Goal: Task Accomplishment & Management: Manage account settings

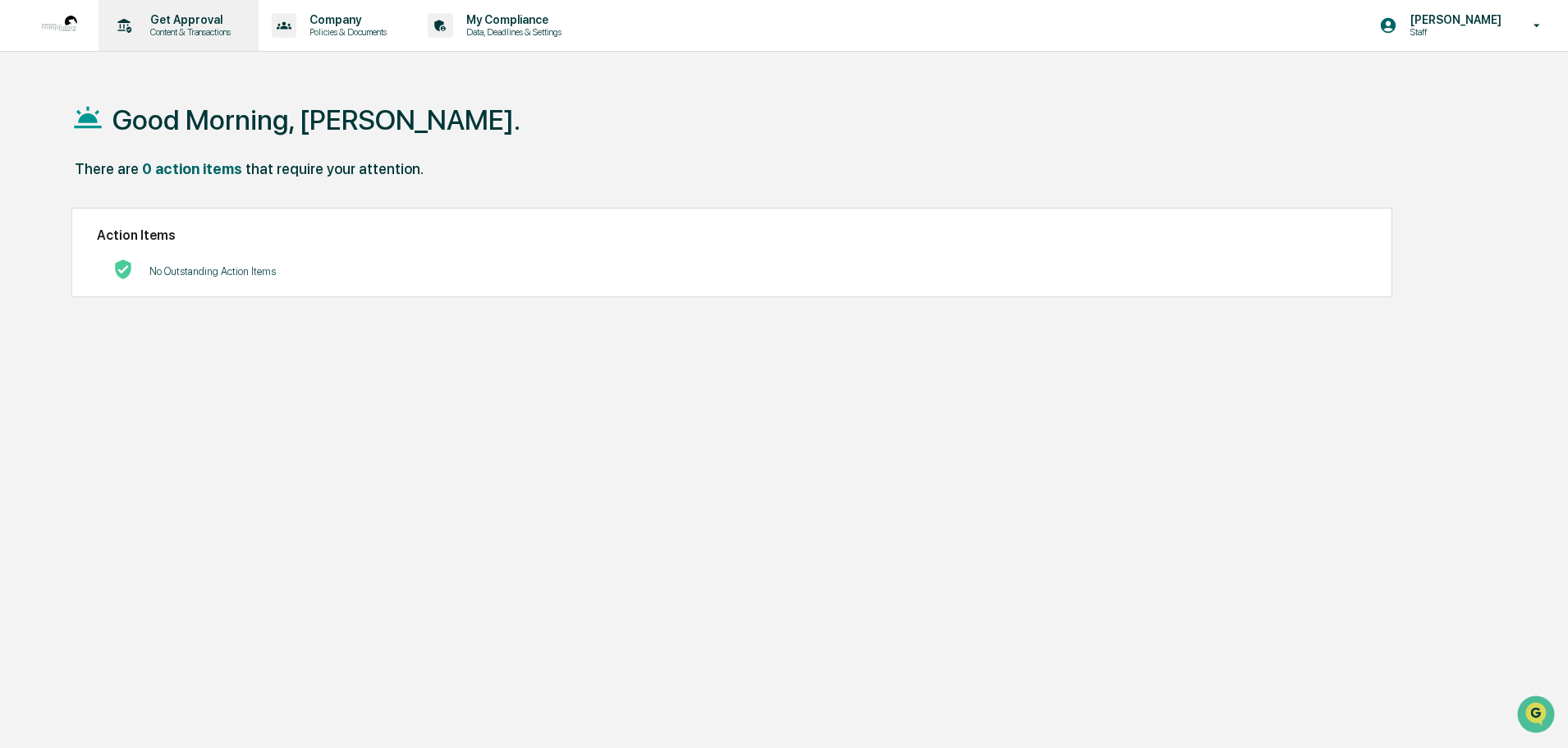
click at [218, 32] on p "Content & Transactions" at bounding box center [188, 32] width 102 height 12
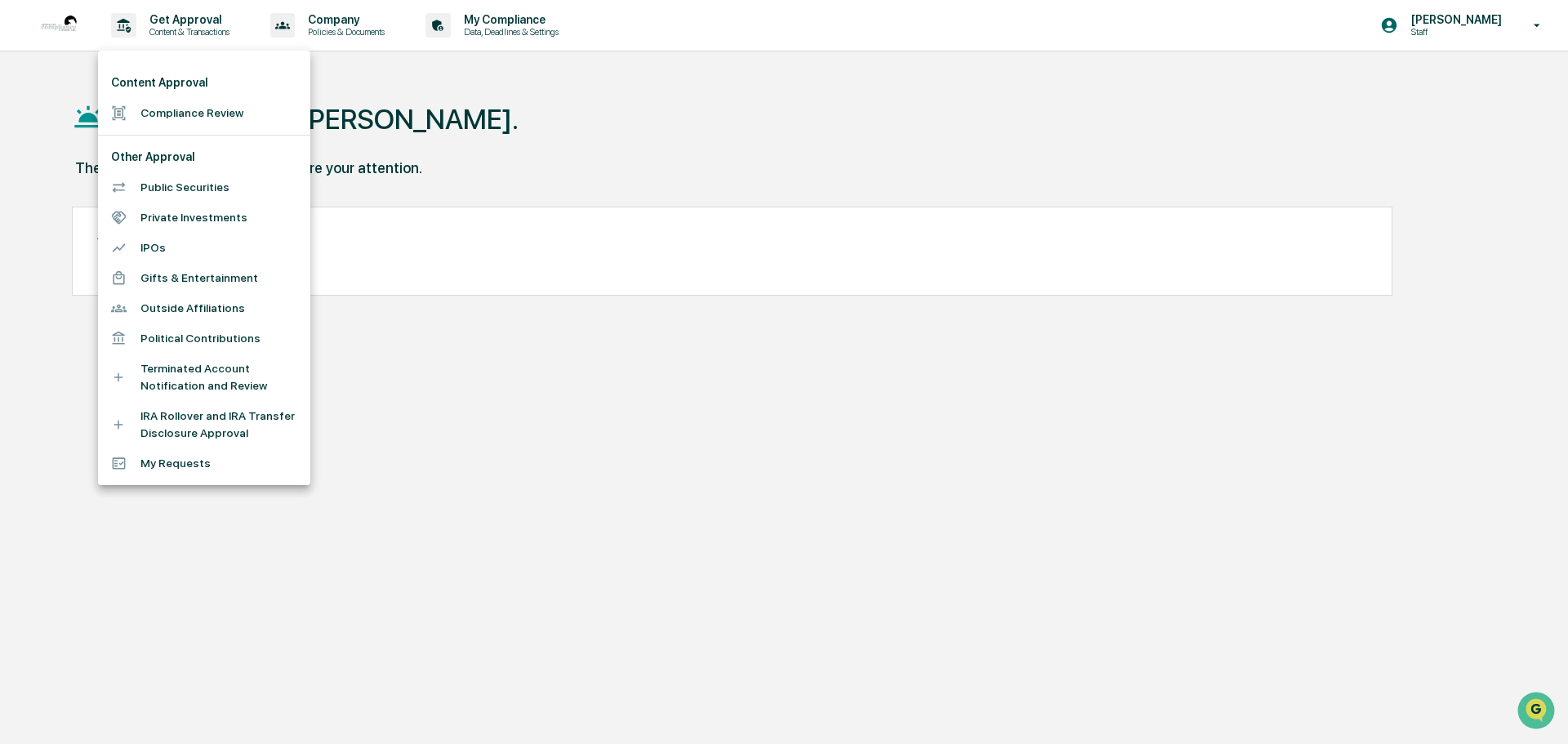
click at [206, 109] on li "Compliance Review" at bounding box center [204, 113] width 212 height 31
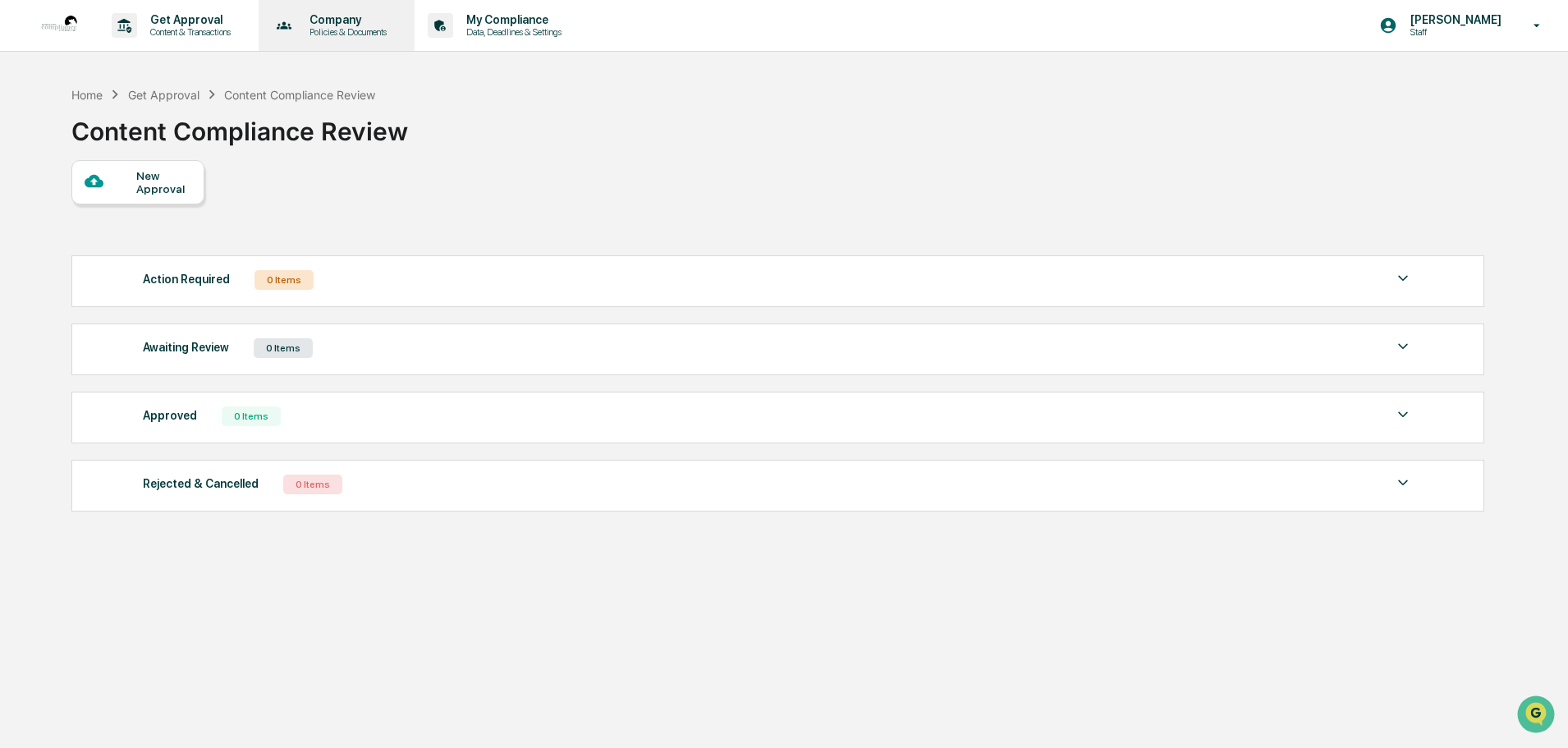
click at [393, 32] on p "Policies & Documents" at bounding box center [345, 32] width 99 height 12
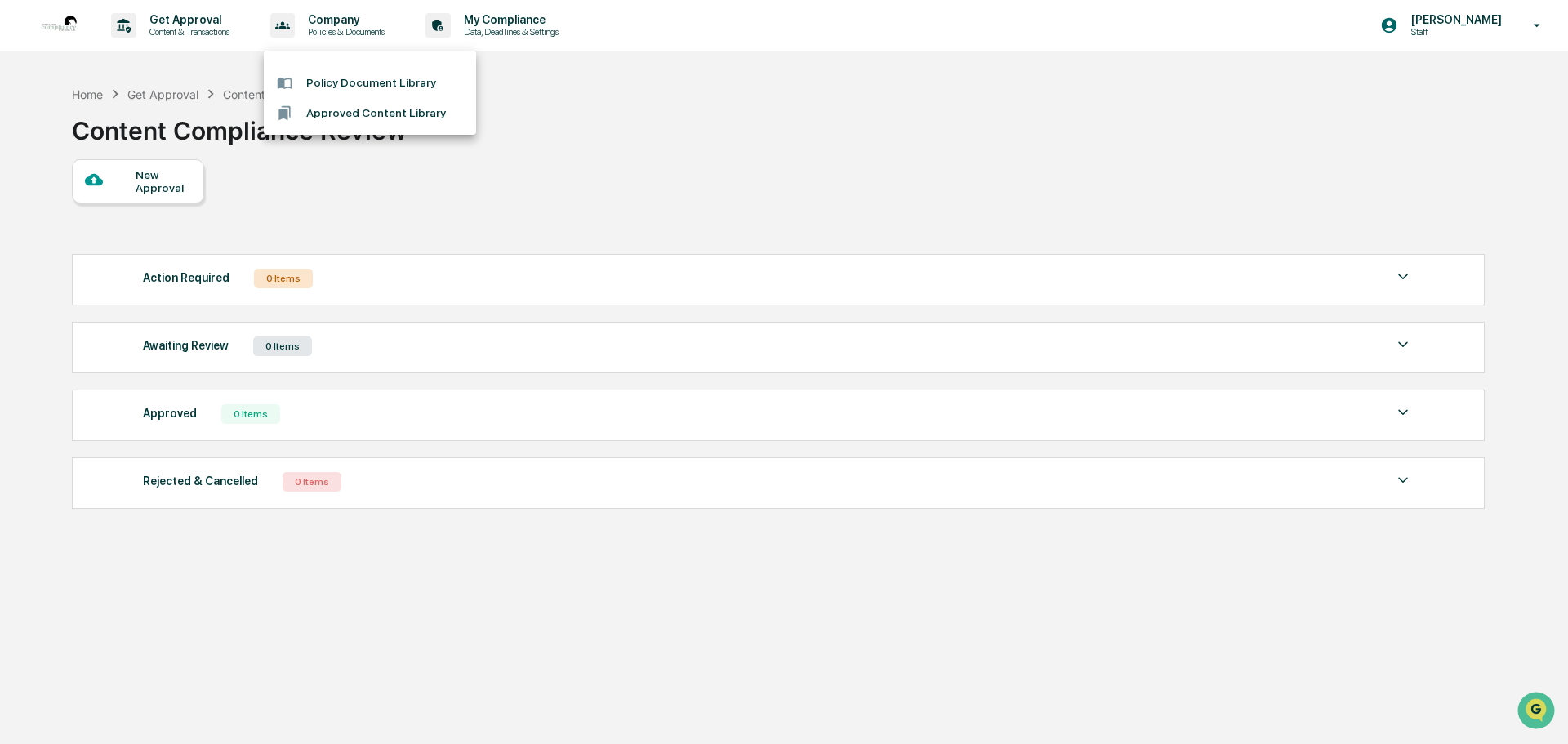
click at [504, 38] on div at bounding box center [784, 372] width 1568 height 744
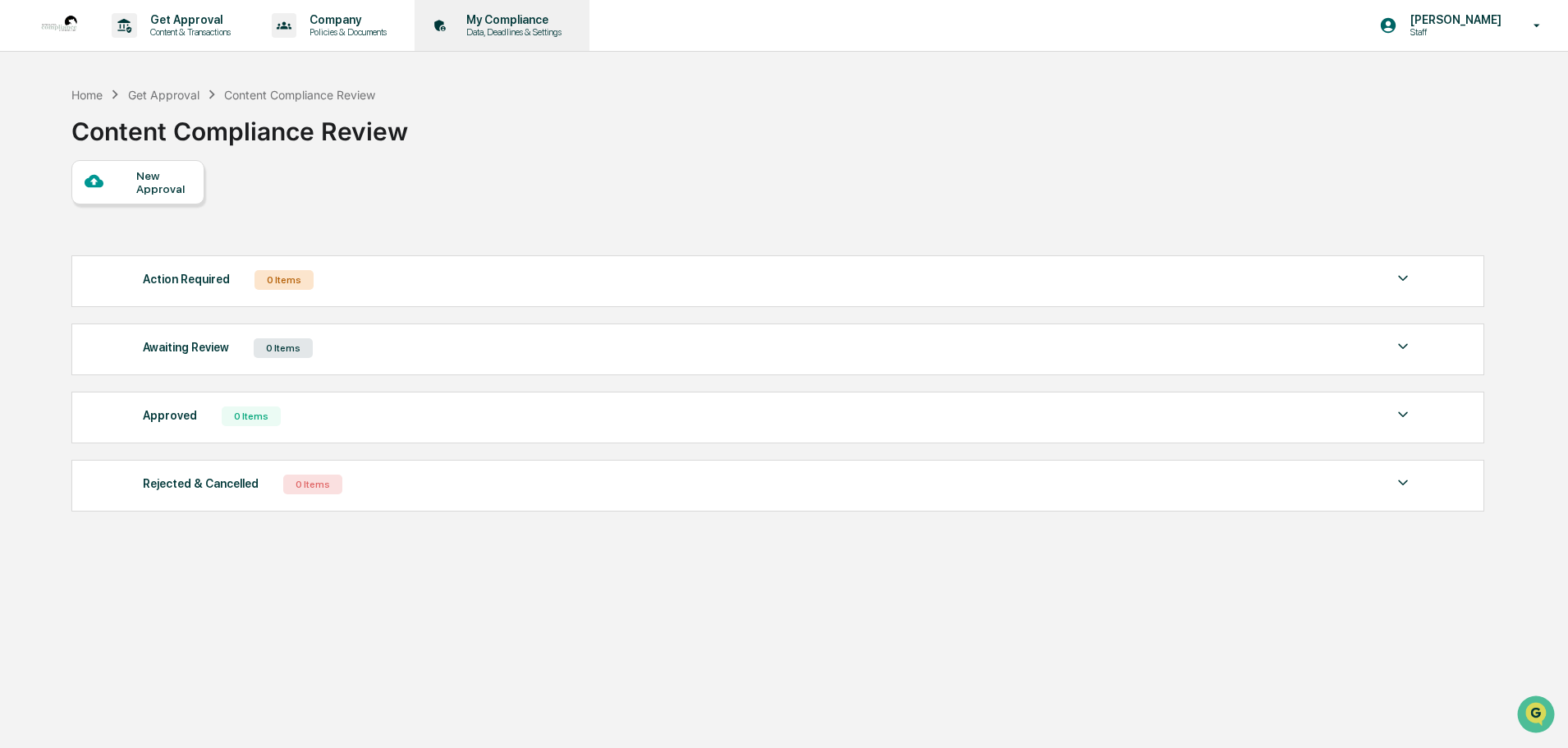
click at [506, 30] on p "Data, Deadlines & Settings" at bounding box center [511, 32] width 117 height 12
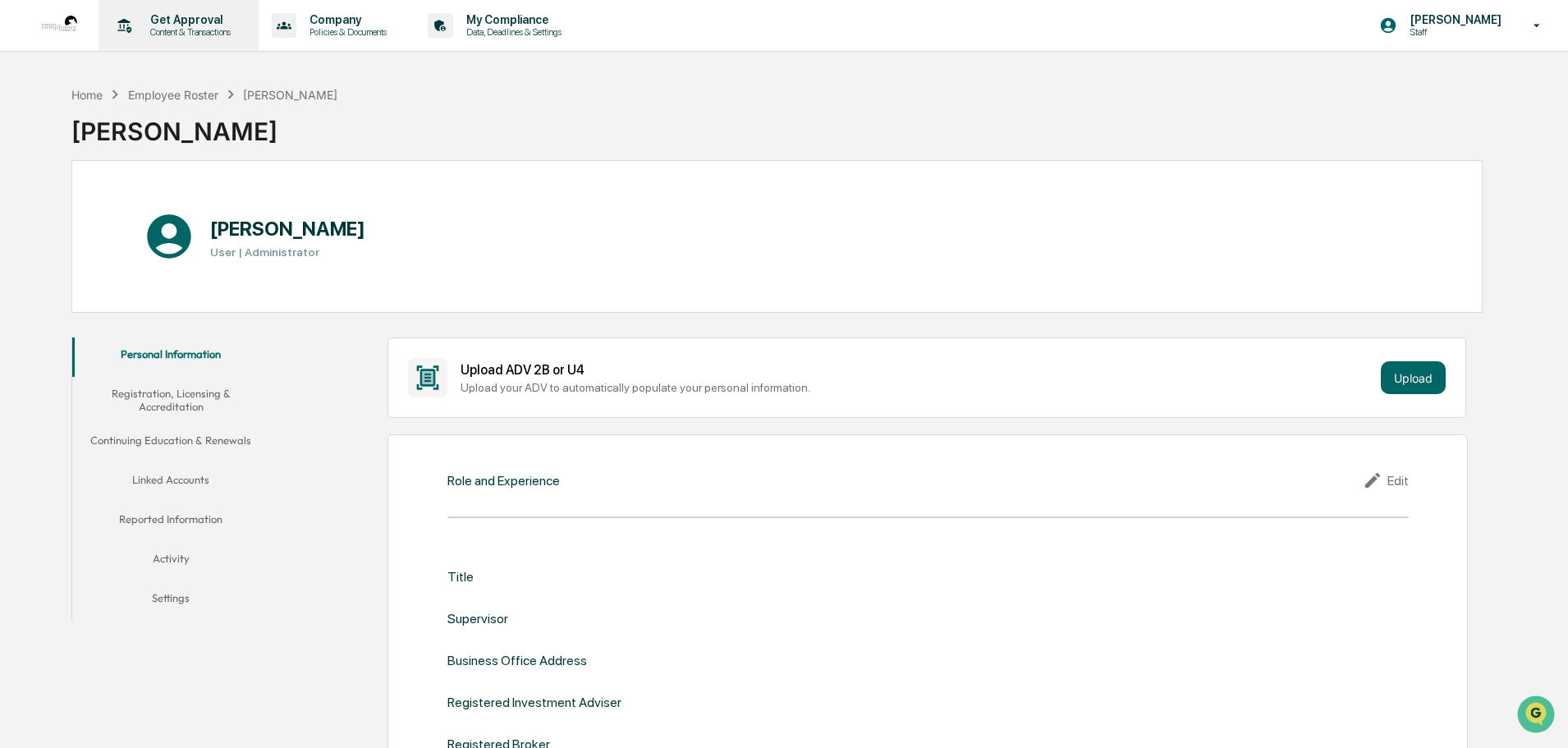
click at [137, 20] on p "Get Approval" at bounding box center [188, 20] width 102 height 14
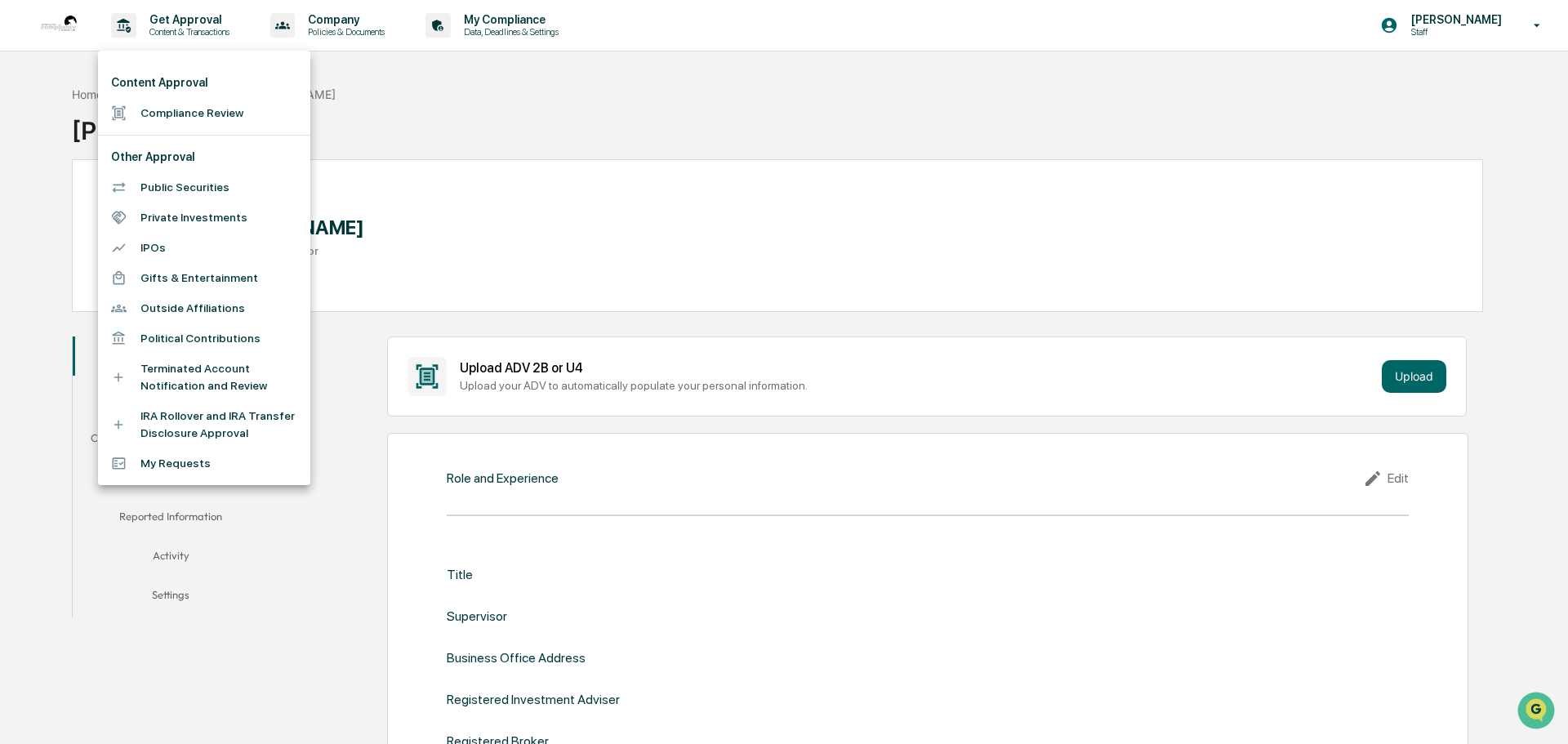
click at [57, 17] on div at bounding box center [784, 372] width 1568 height 744
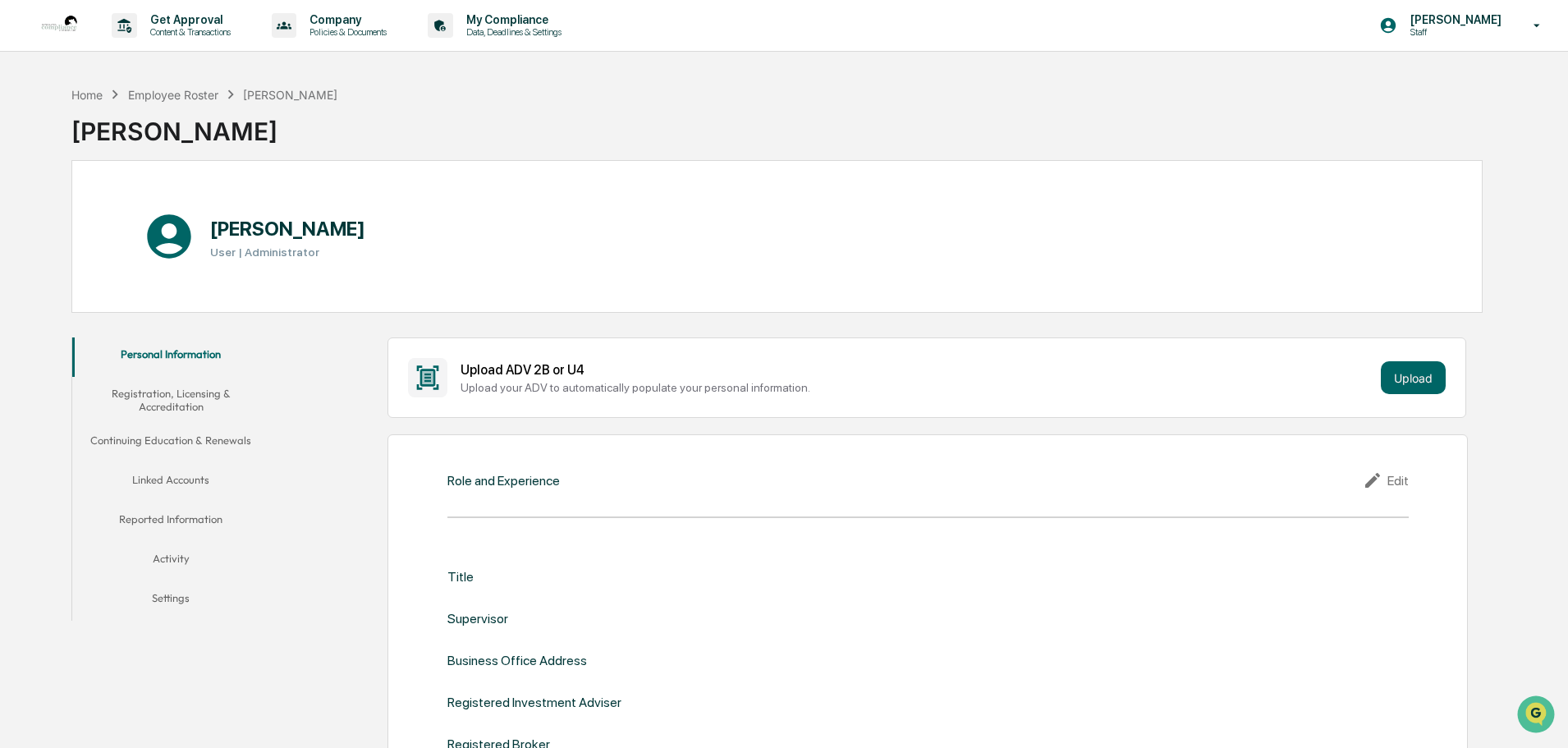
click at [70, 27] on img at bounding box center [60, 25] width 40 height 40
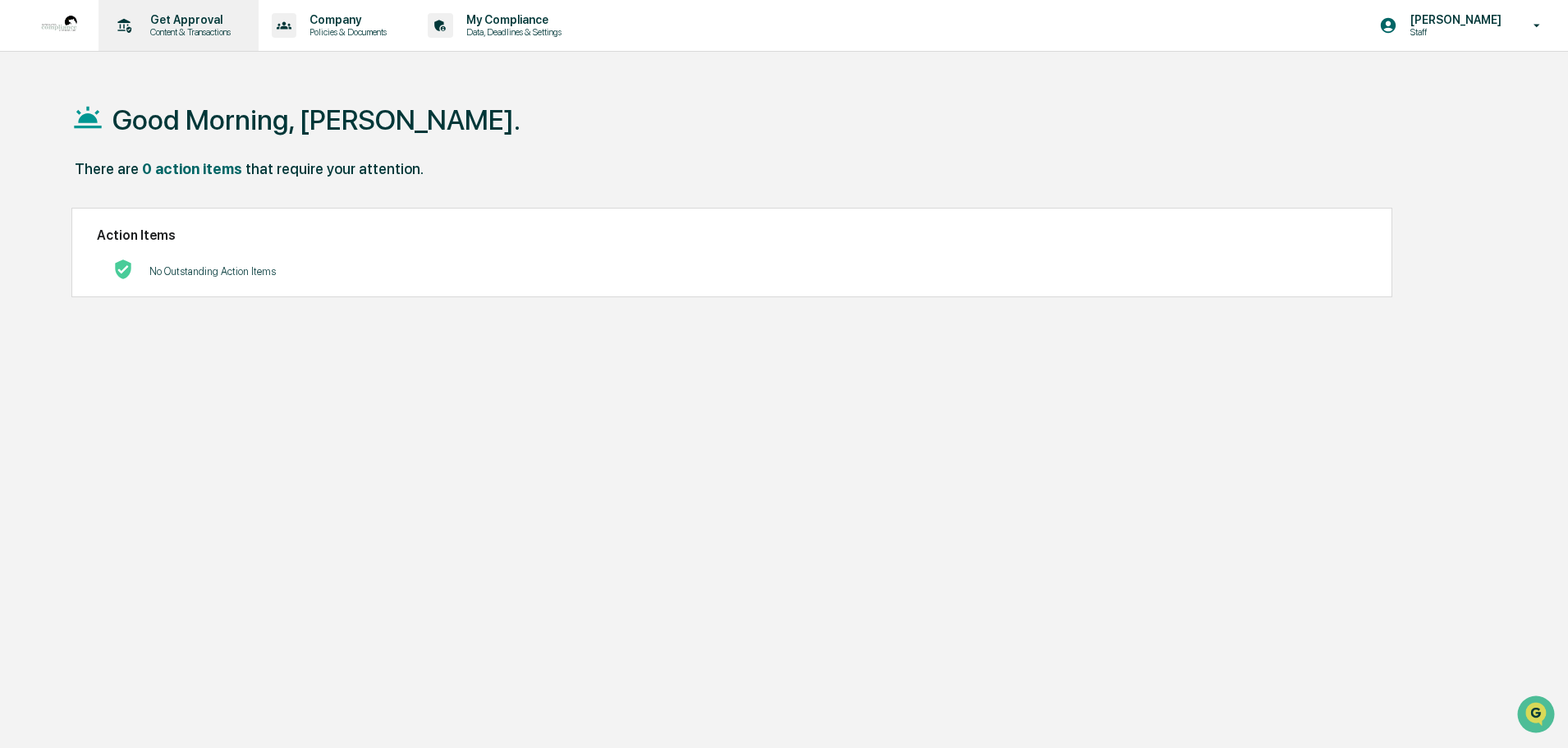
click at [186, 28] on p "Content & Transactions" at bounding box center [188, 32] width 102 height 12
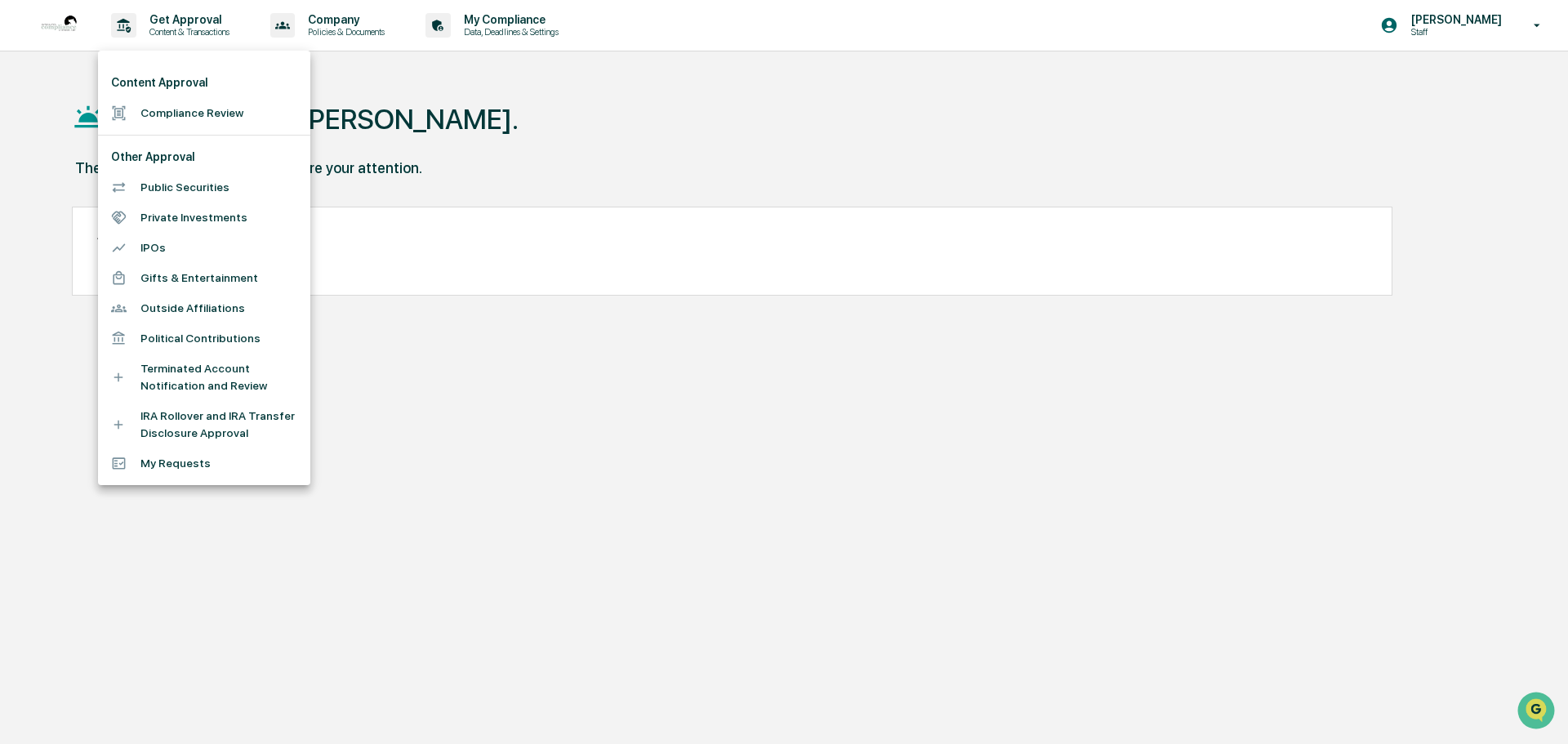
click at [170, 479] on ul "Content Approval Compliance Review Other Approval Public Securities Private Inv…" at bounding box center [204, 267] width 212 height 435
click at [169, 472] on li "My Requests" at bounding box center [204, 463] width 212 height 31
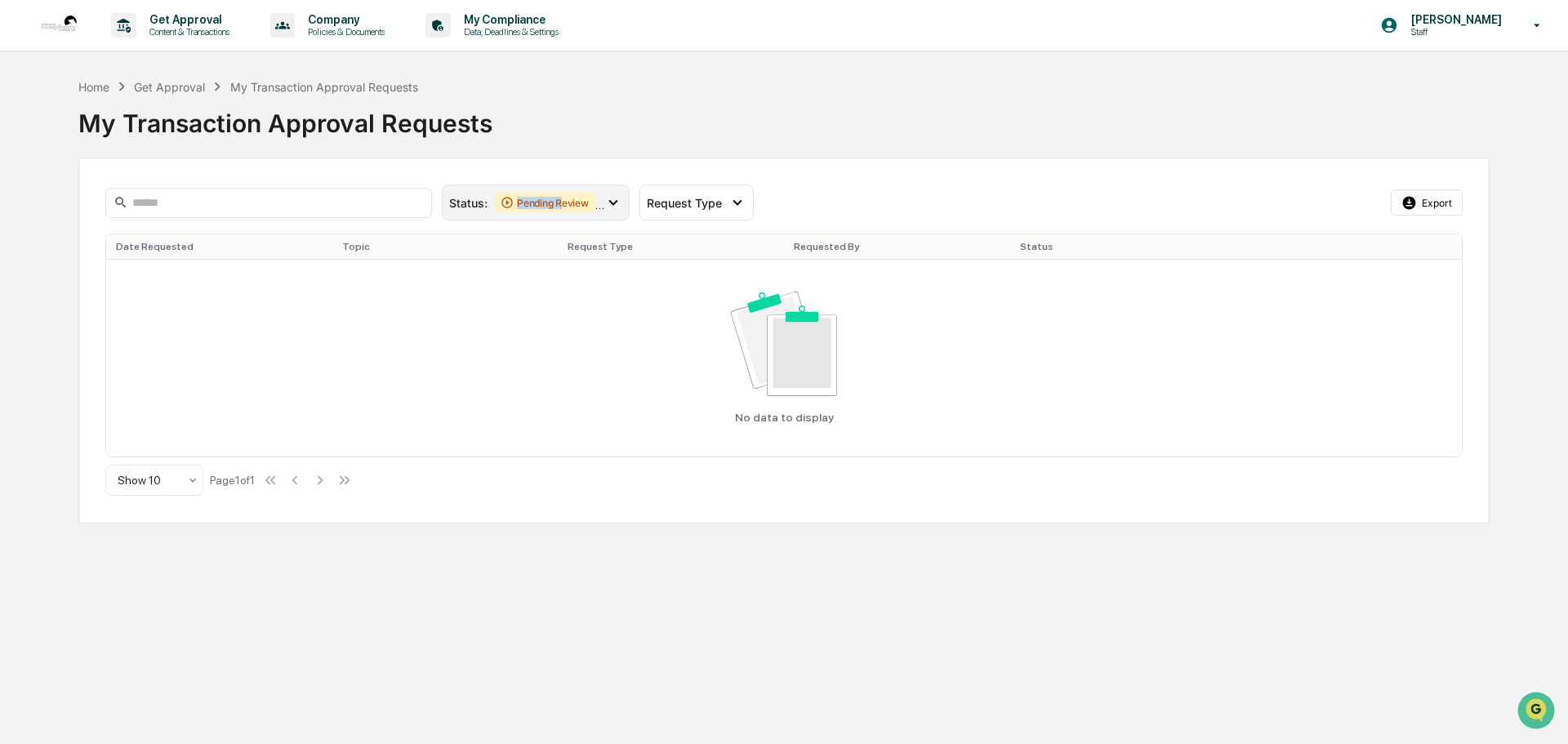
click at [563, 209] on div "Pending Review" at bounding box center [544, 202] width 102 height 20
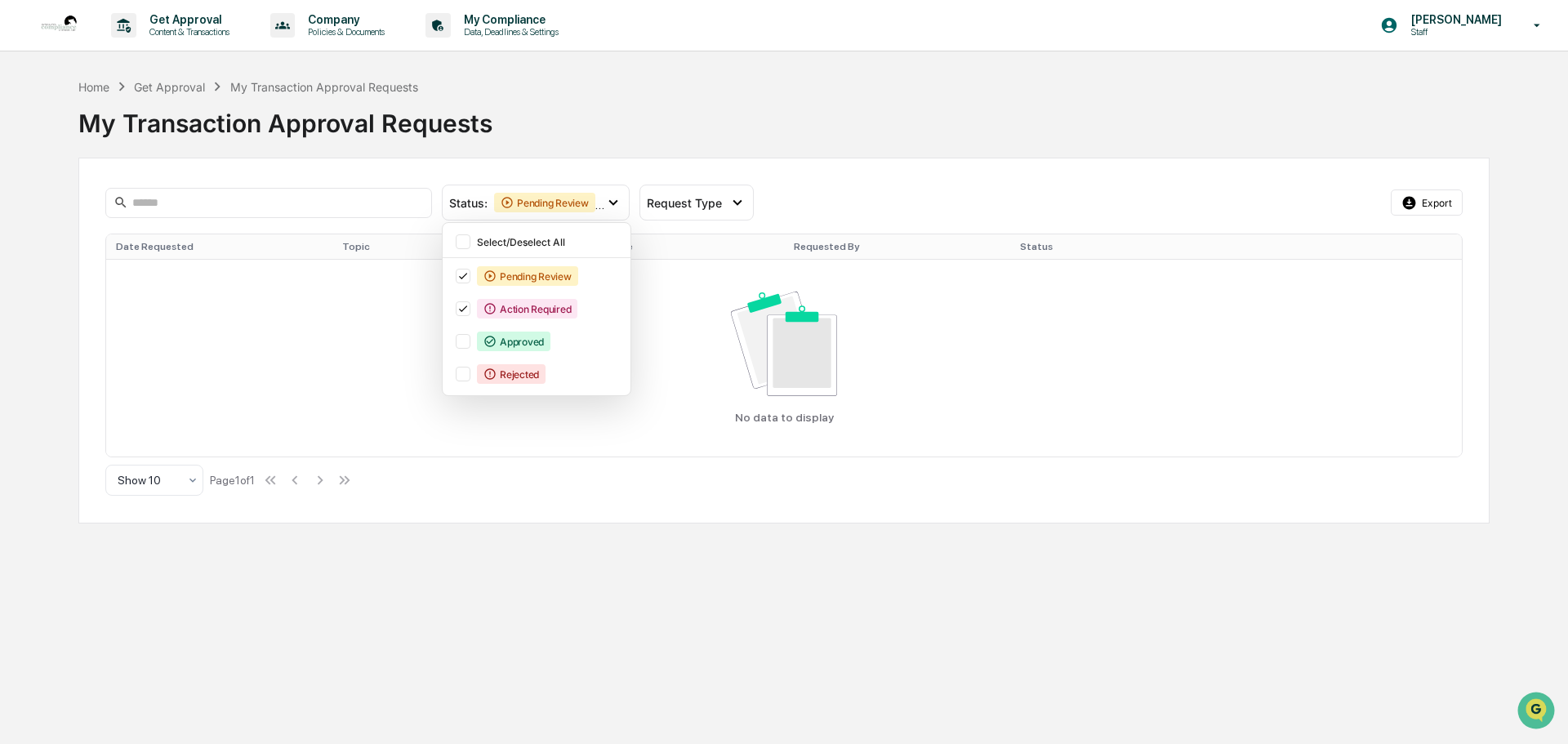
click at [475, 160] on div "Status : Pending Review Action Required Select/Deselect All Pending Review Acti…" at bounding box center [784, 340] width 1411 height 366
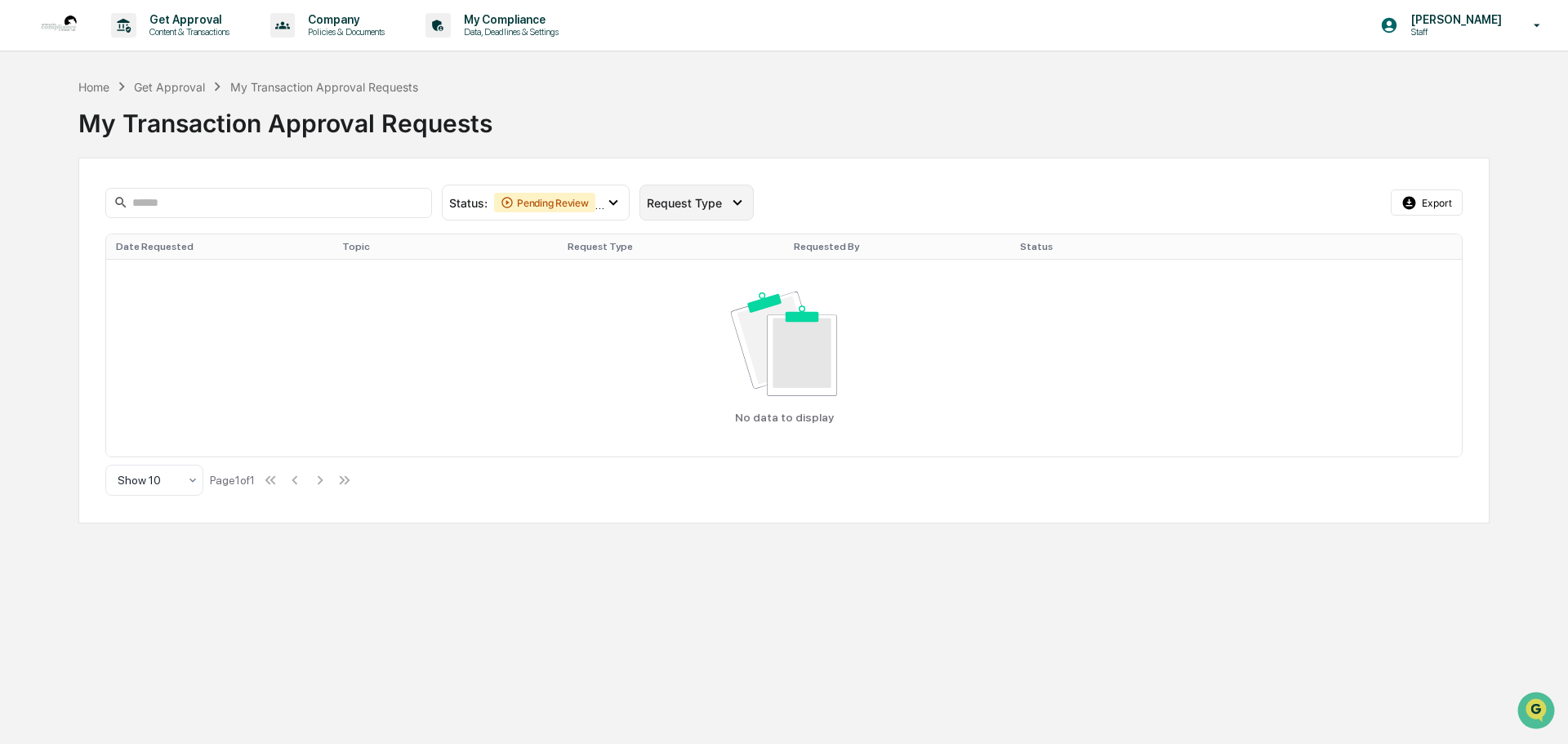
click at [699, 210] on div "Request Type" at bounding box center [696, 202] width 114 height 36
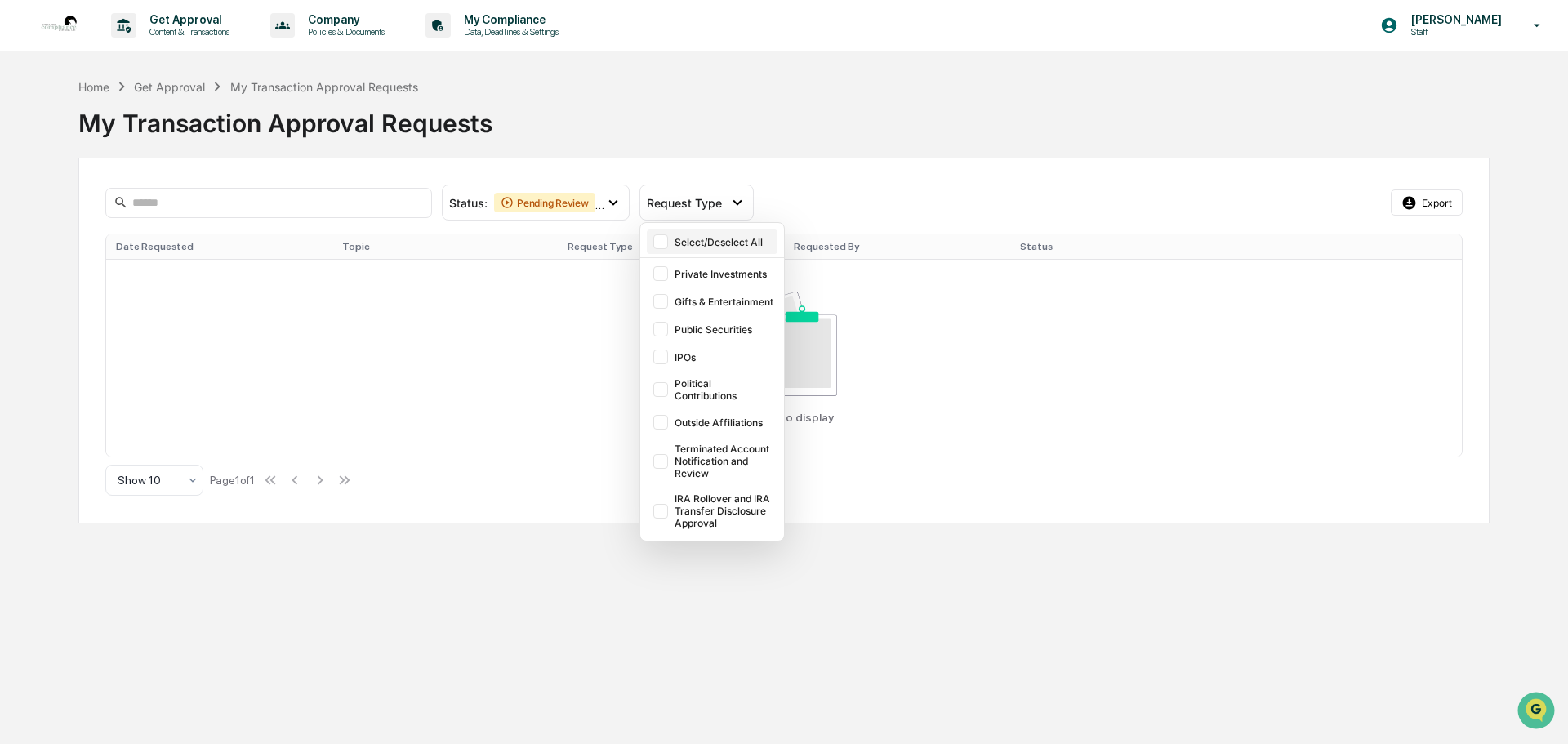
click at [678, 240] on div "Select/Deselect All" at bounding box center [724, 242] width 100 height 13
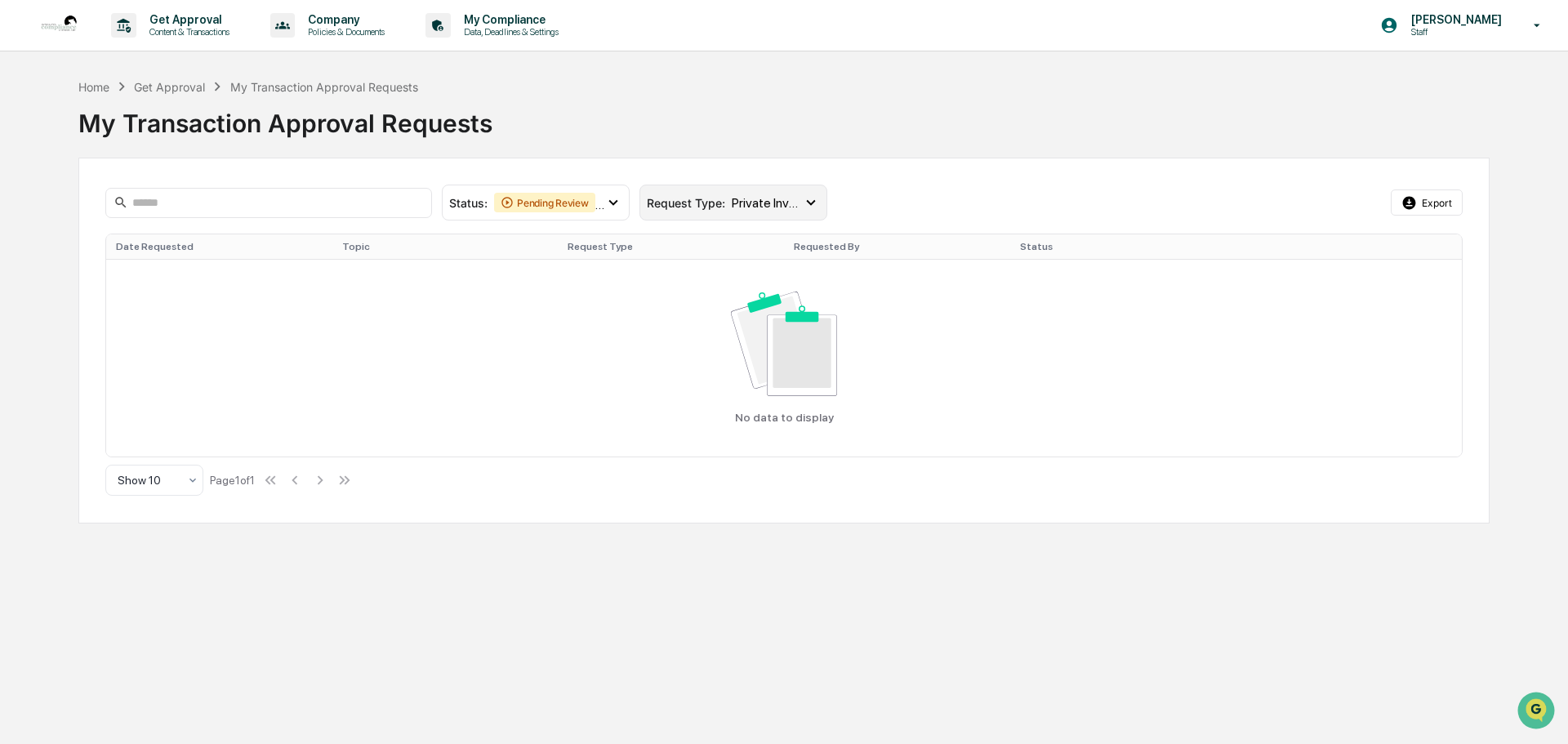
click at [685, 209] on div "Request Type : Private Investments , Gifts & Entertainment , Public Securities …" at bounding box center [724, 202] width 156 height 15
click at [661, 147] on div "Home Get Approval My Transaction Approval Requests My Transaction Approval Requ…" at bounding box center [784, 300] width 1411 height 446
click at [520, 120] on div "My Transaction Approval Requests" at bounding box center [784, 116] width 1411 height 42
click at [364, 30] on p "Policies & Documents" at bounding box center [344, 31] width 98 height 12
click at [703, 70] on div at bounding box center [784, 372] width 1568 height 744
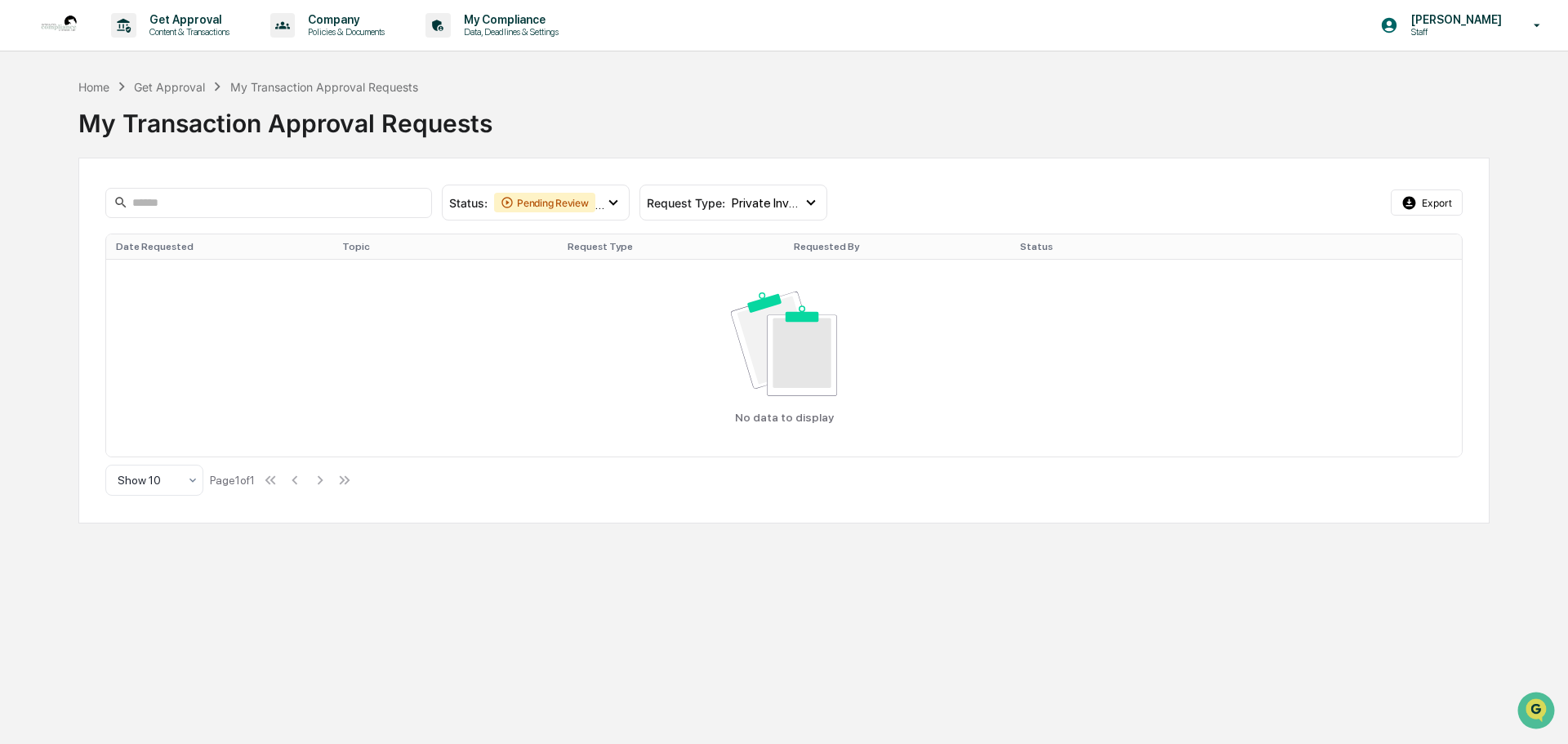
click at [635, 100] on div "My Transaction Approval Requests" at bounding box center [784, 116] width 1411 height 42
